Goal: Transaction & Acquisition: Purchase product/service

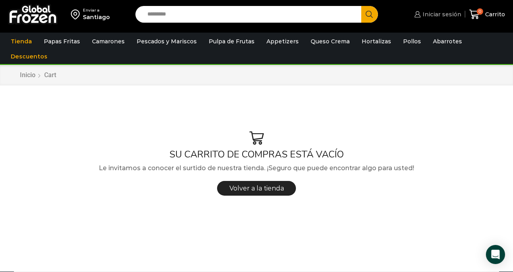
click at [435, 14] on span "Iniciar sesión" at bounding box center [440, 14] width 41 height 8
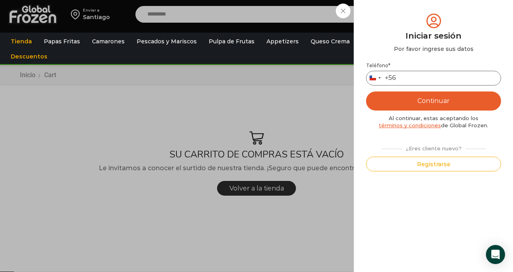
click at [442, 80] on input "Teléfono *" at bounding box center [433, 78] width 135 height 15
type input "*********"
click at [443, 98] on button "Continuar" at bounding box center [433, 101] width 135 height 19
click at [445, 76] on input "*********" at bounding box center [433, 78] width 135 height 15
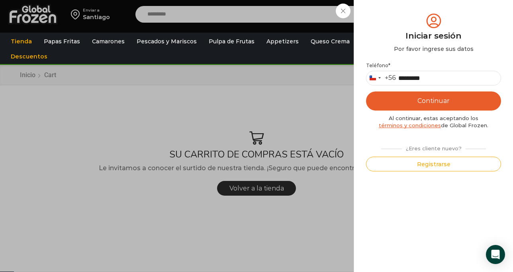
click at [438, 100] on button "Continuar" at bounding box center [433, 101] width 135 height 19
drag, startPoint x: 440, startPoint y: 82, endPoint x: 394, endPoint y: 80, distance: 46.2
click at [394, 80] on div "Chile +56 +56 Argentina +54 Chile +56 *********" at bounding box center [433, 78] width 135 height 15
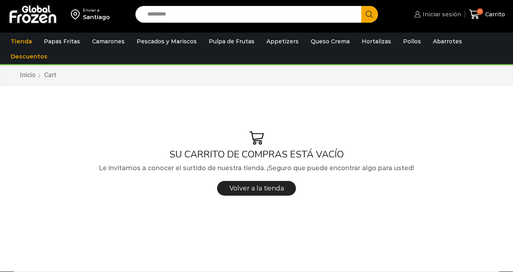
click at [429, 13] on span "Iniciar sesión" at bounding box center [440, 14] width 41 height 8
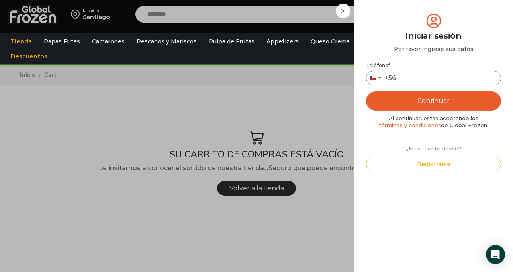
click at [429, 77] on input "Teléfono *" at bounding box center [433, 78] width 135 height 15
paste input "*********"
type input "*********"
click at [503, 86] on div "Mi cuenta Login Register Iniciar sesión Por favor ingrese sus datos Iniciar ses…" at bounding box center [432, 136] width 159 height 272
click at [467, 100] on button "Continuar" at bounding box center [433, 101] width 135 height 19
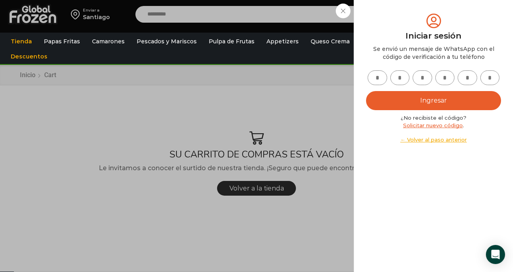
click at [380, 78] on input "text" at bounding box center [377, 77] width 20 height 15
type input "*"
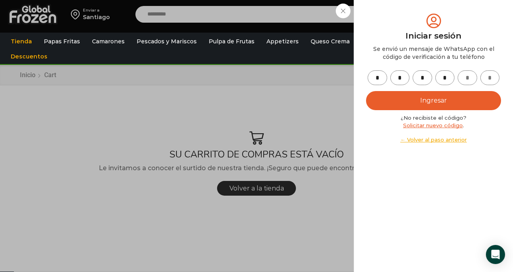
type input "*"
click at [411, 98] on button "Ingresar" at bounding box center [433, 100] width 135 height 19
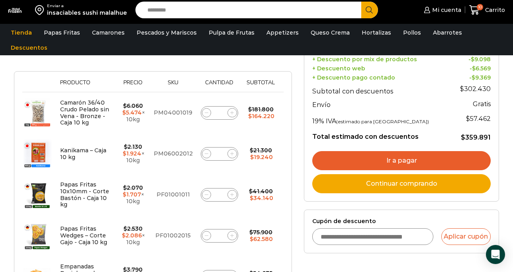
scroll to position [121, 0]
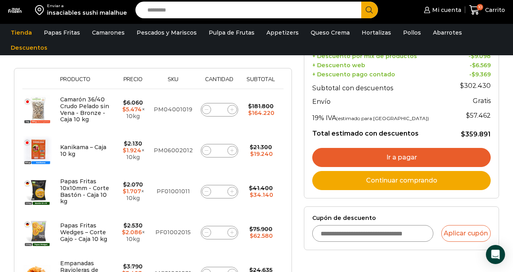
click at [203, 105] on span at bounding box center [207, 110] width 10 height 10
type input "*"
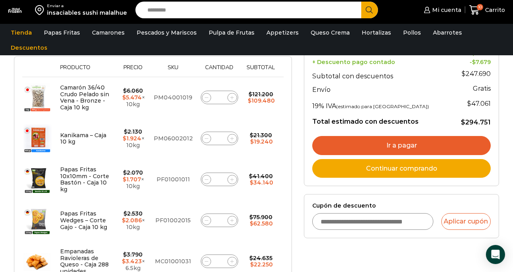
scroll to position [155, 0]
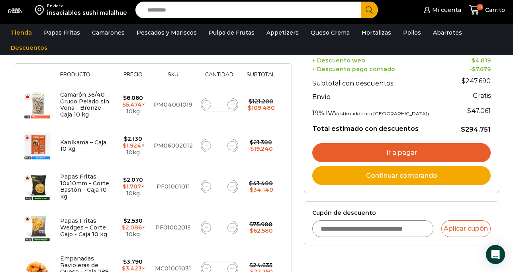
click at [206, 103] on icon at bounding box center [207, 105] width 4 height 4
type input "*"
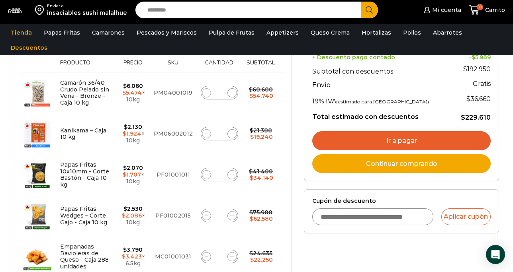
scroll to position [169, 0]
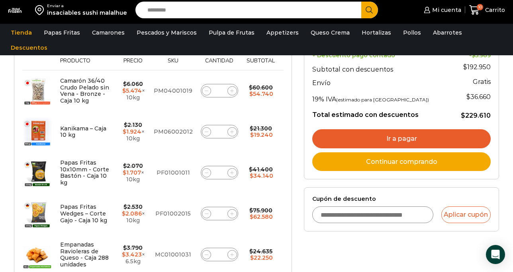
click at [206, 171] on icon at bounding box center [207, 173] width 4 height 4
type input "*"
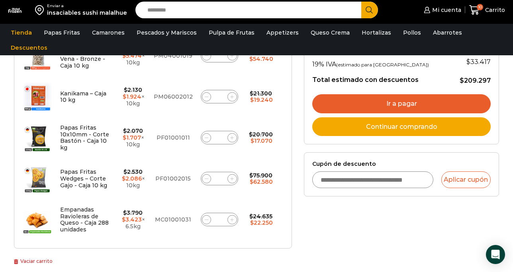
scroll to position [203, 0]
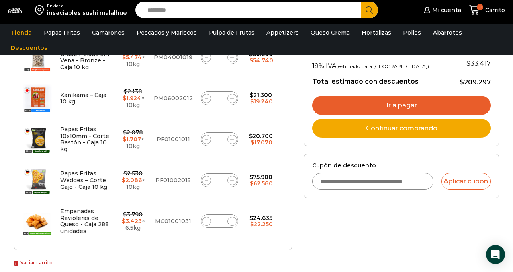
click at [205, 177] on span at bounding box center [207, 181] width 10 height 10
type input "*"
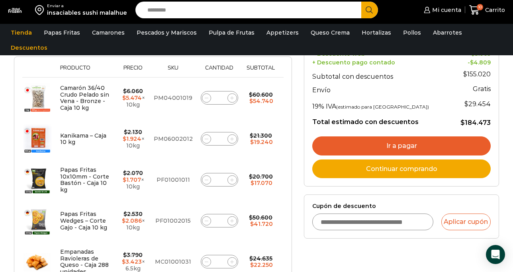
scroll to position [166, 0]
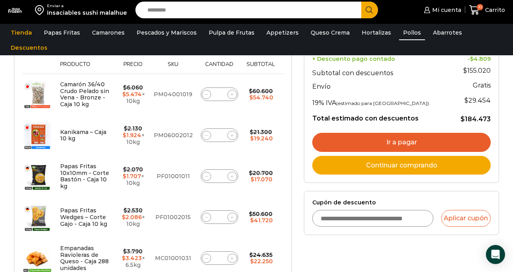
click at [401, 31] on link "Pollos" at bounding box center [412, 32] width 26 height 15
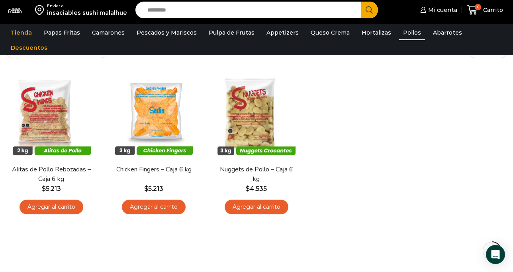
scroll to position [46, 0]
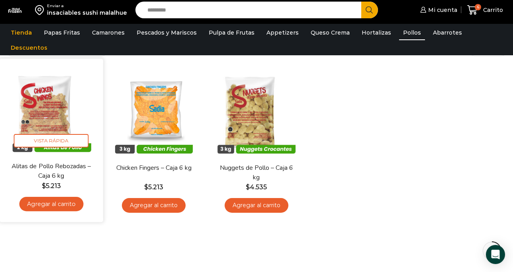
click at [61, 203] on link "Agregar al carrito" at bounding box center [51, 204] width 64 height 15
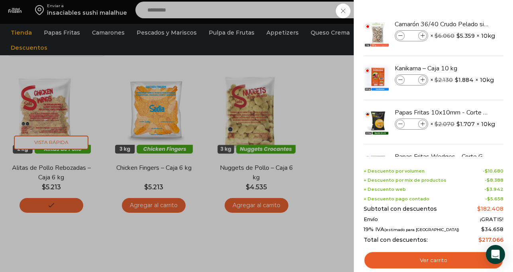
click at [486, 10] on div "7 Shopping Cart Camarón 36/40 Crudo Pelado sin Vena - Bronze - Caja 10 kg Camar…" at bounding box center [432, 136] width 159 height 272
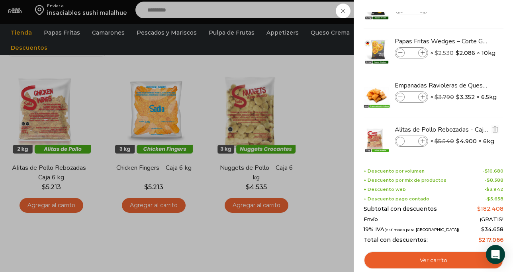
scroll to position [126, 0]
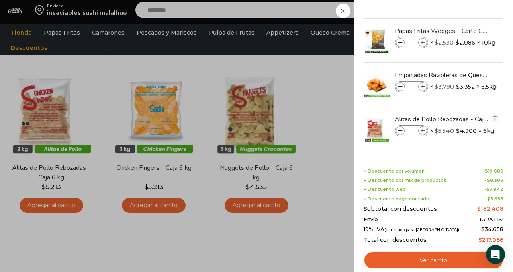
click at [493, 120] on img "Eliminar Alitas de Pollo Rebozadas - Caja 6 kg del carrito" at bounding box center [494, 118] width 7 height 7
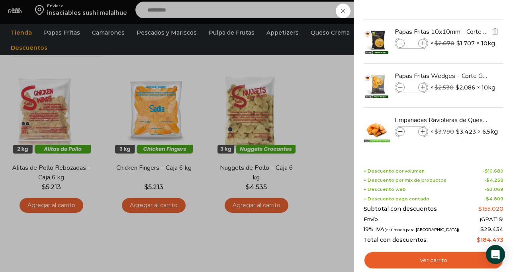
scroll to position [82, 0]
click at [465, 20] on div "6 [GEOGRAPHIC_DATA] 6 6 Shopping Cart *" at bounding box center [485, 10] width 40 height 19
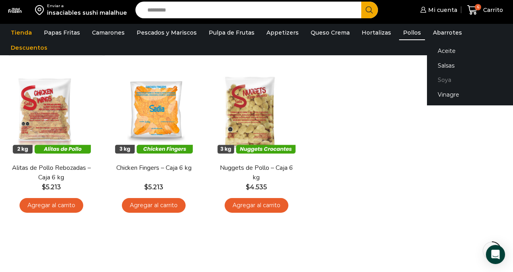
click at [431, 78] on link "Soya" at bounding box center [477, 80] width 100 height 15
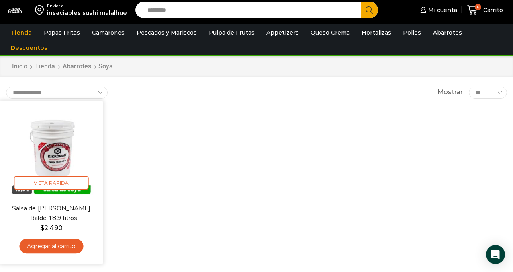
click at [72, 250] on link "Agregar al carrito" at bounding box center [51, 246] width 64 height 15
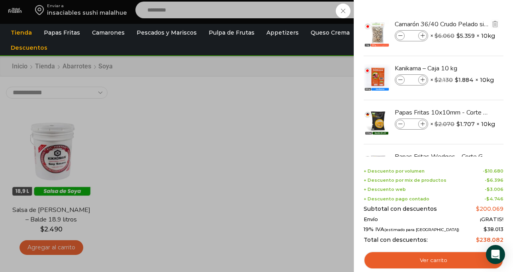
click at [424, 36] on icon at bounding box center [422, 36] width 4 height 4
type input "*"
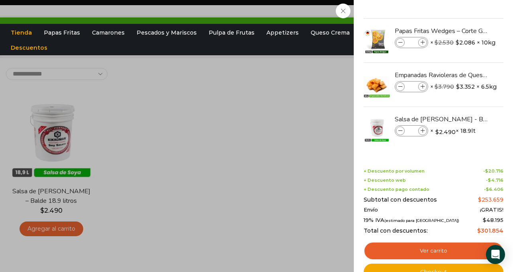
scroll to position [23, 0]
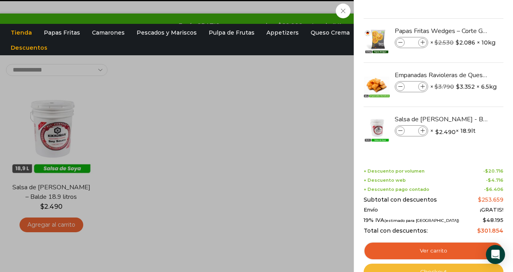
click at [426, 268] on link "Checkout" at bounding box center [433, 272] width 140 height 17
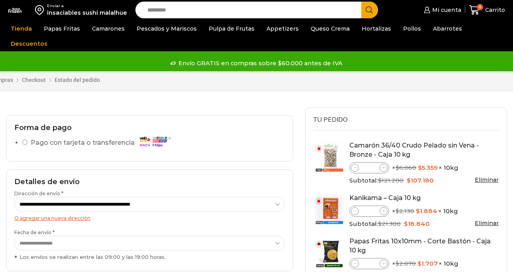
select select "*"
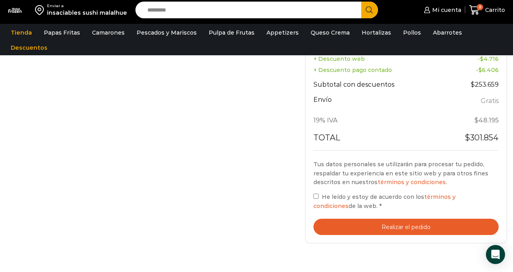
scroll to position [396, 0]
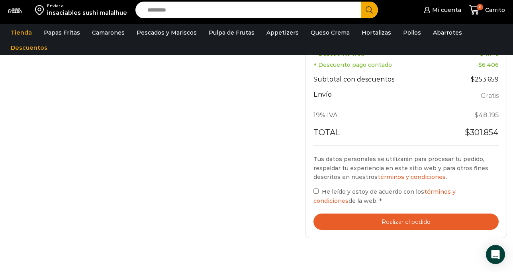
click at [340, 221] on button "Realizar el pedido" at bounding box center [405, 222] width 185 height 16
